Goal: Task Accomplishment & Management: Complete application form

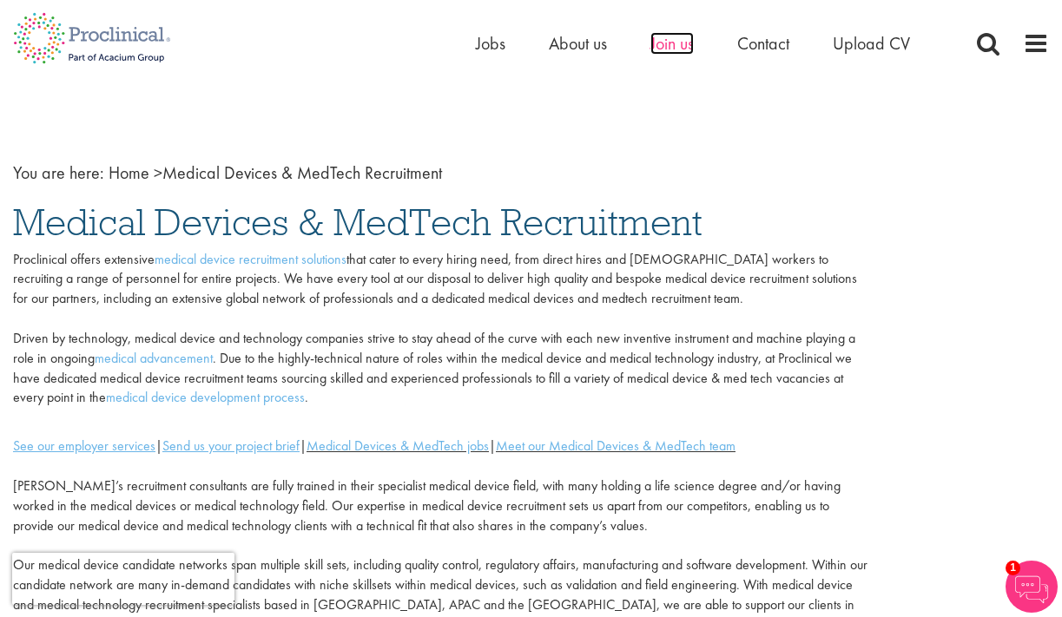
click at [674, 49] on span "Join us" at bounding box center [671, 43] width 43 height 23
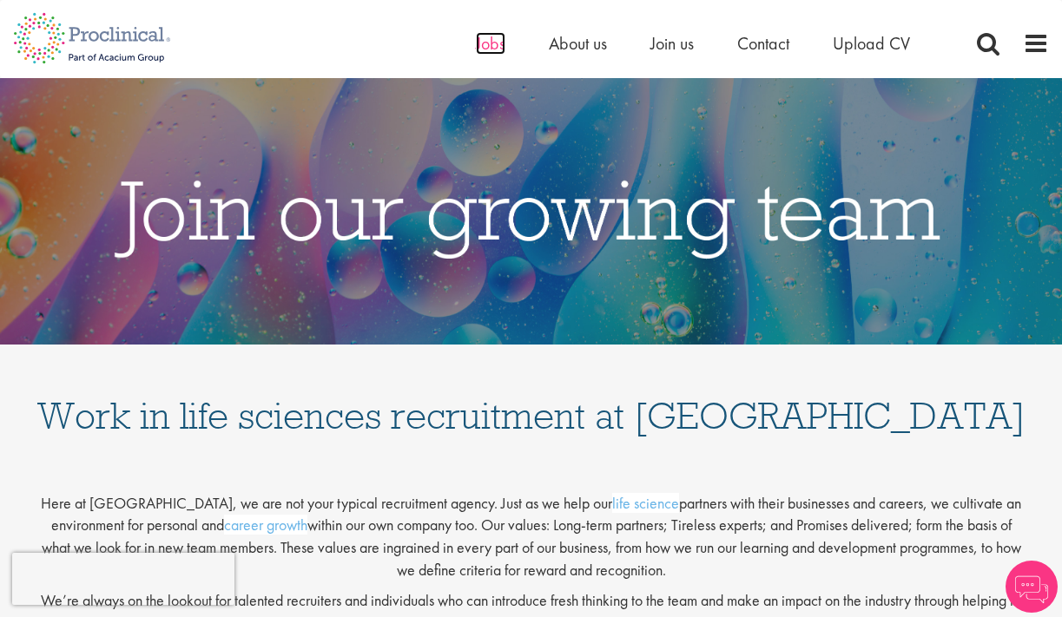
click at [497, 48] on span "Jobs" at bounding box center [491, 43] width 30 height 23
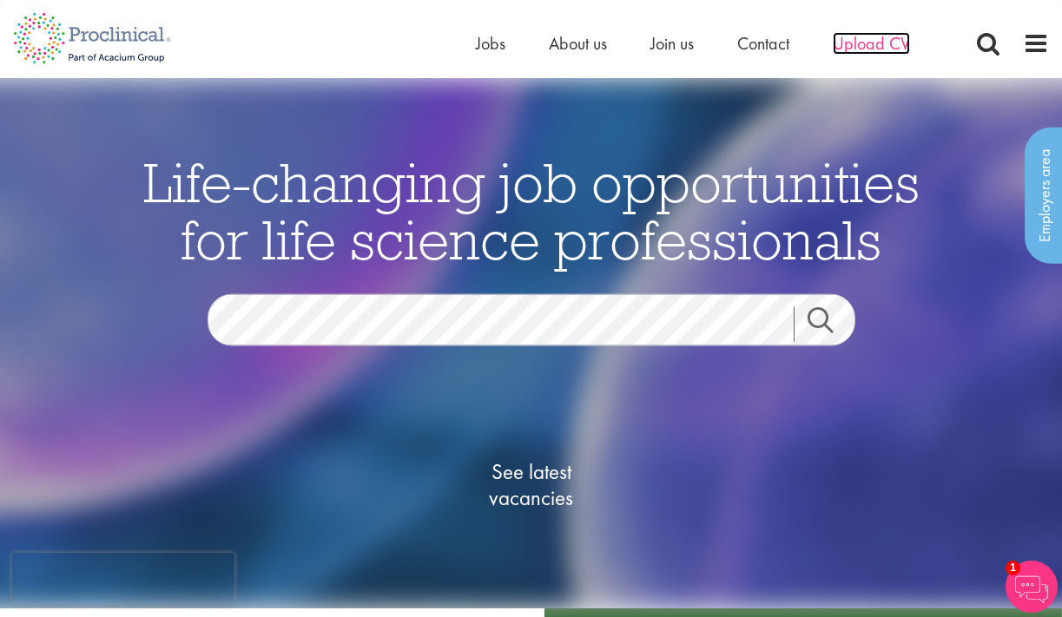
click at [865, 44] on span "Upload CV" at bounding box center [870, 43] width 77 height 23
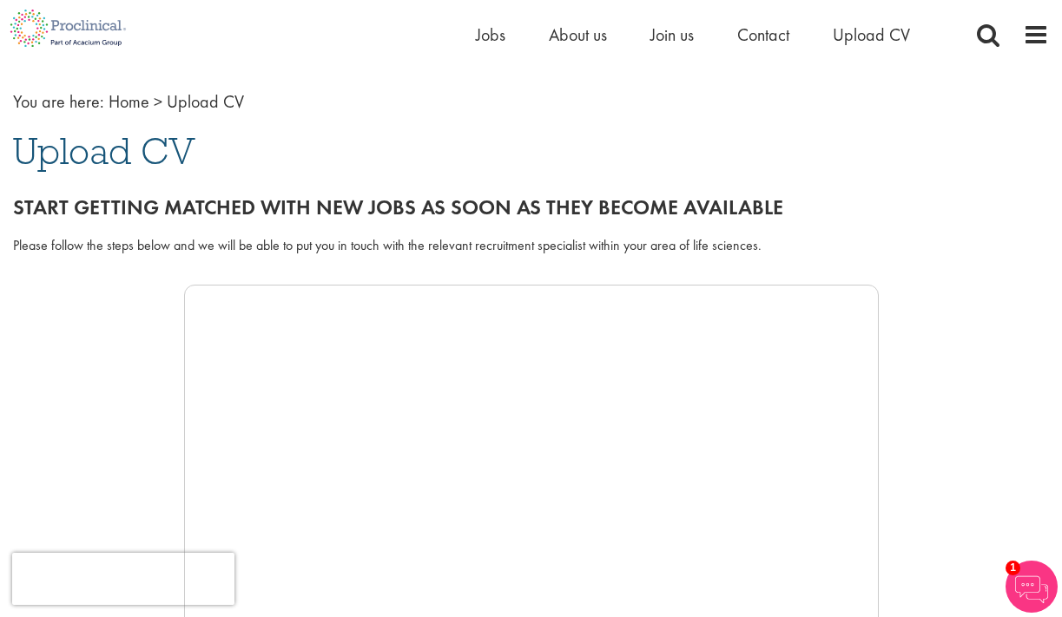
scroll to position [72, 0]
click at [127, 157] on span "Upload CV" at bounding box center [104, 150] width 182 height 47
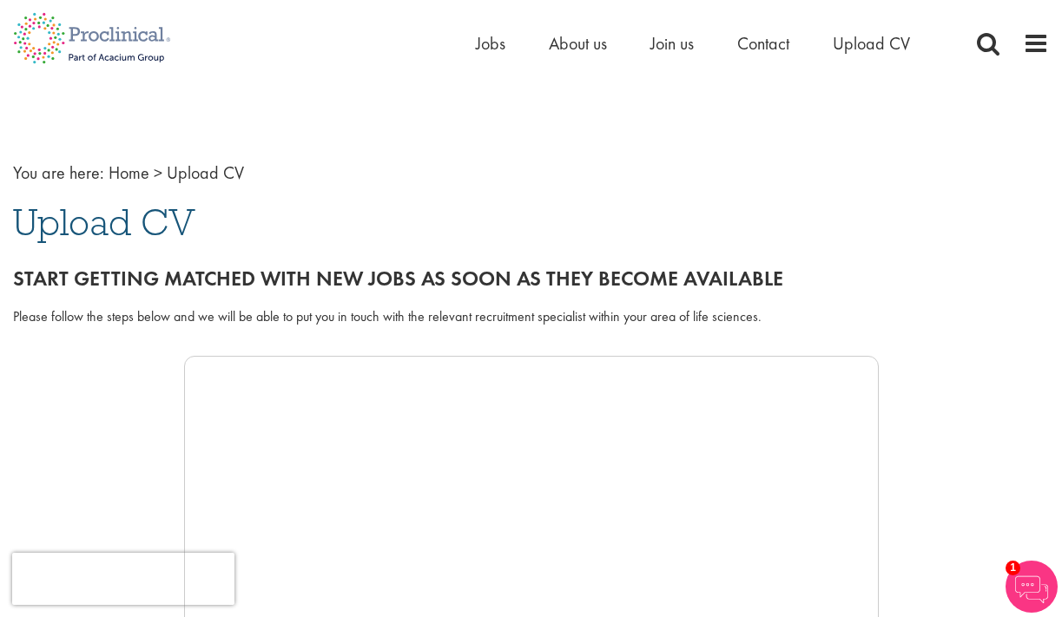
scroll to position [0, 0]
